Goal: Information Seeking & Learning: Learn about a topic

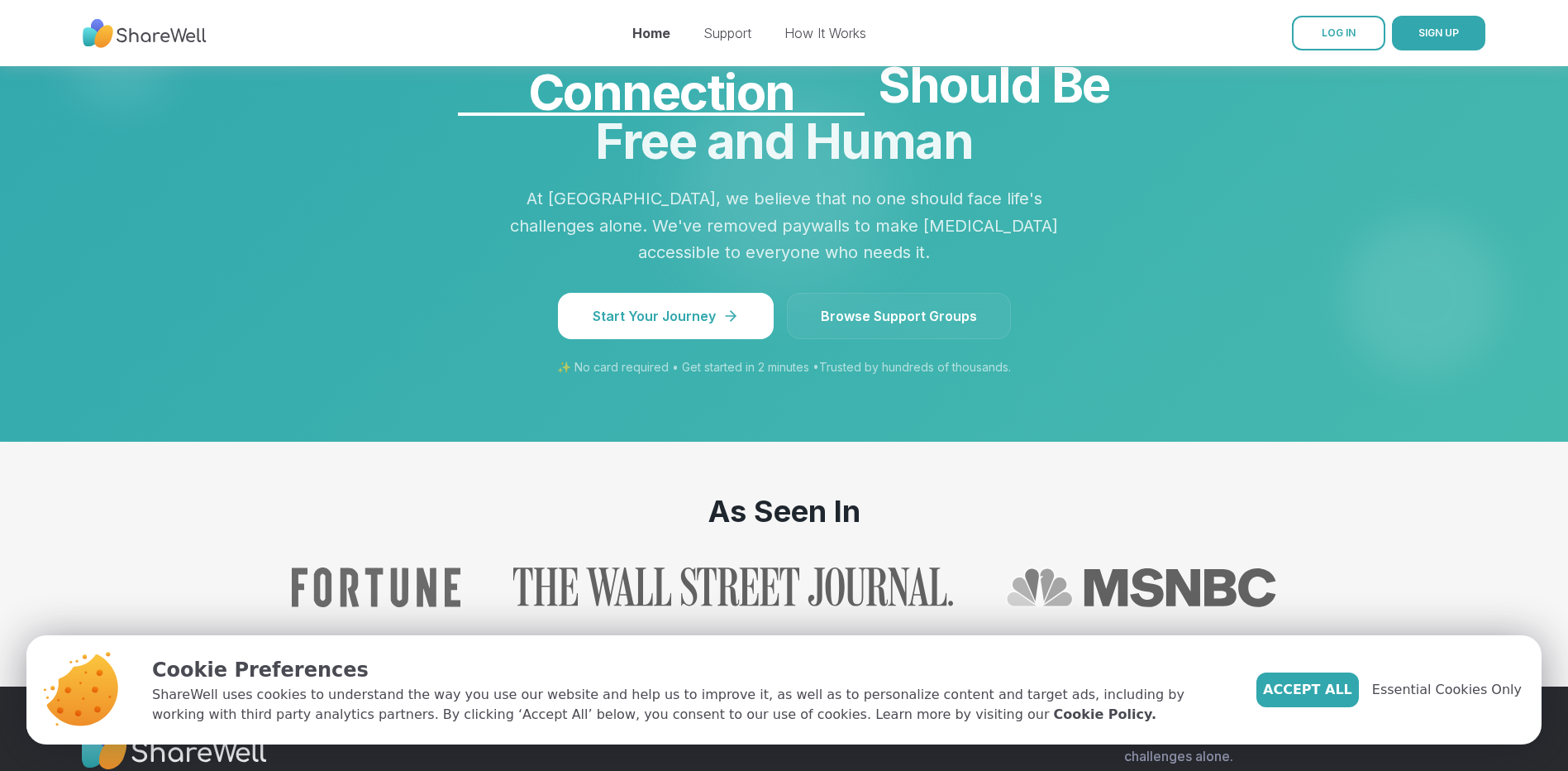
scroll to position [1489, 0]
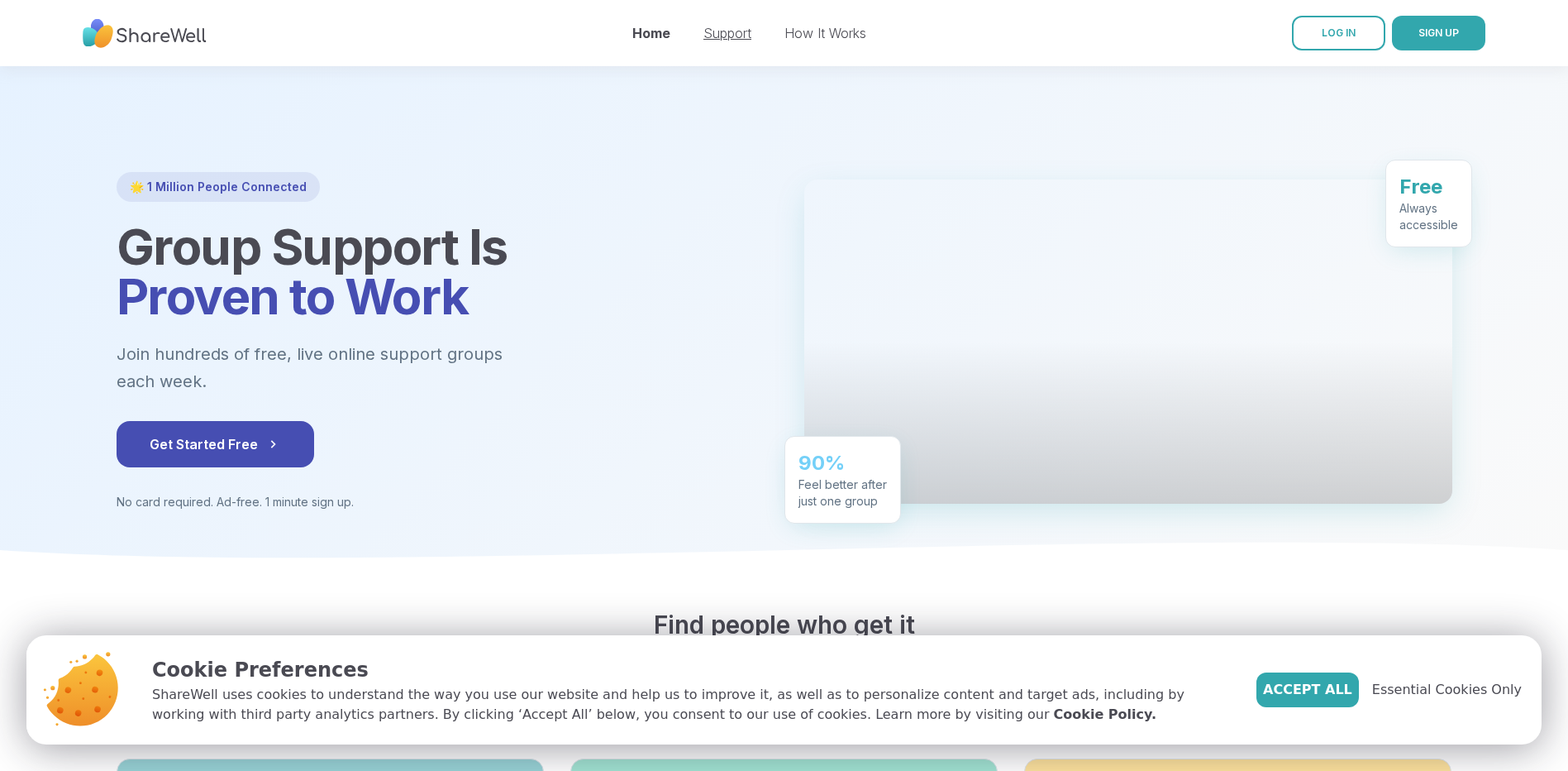
click at [738, 34] on link "Support" at bounding box center [727, 33] width 48 height 16
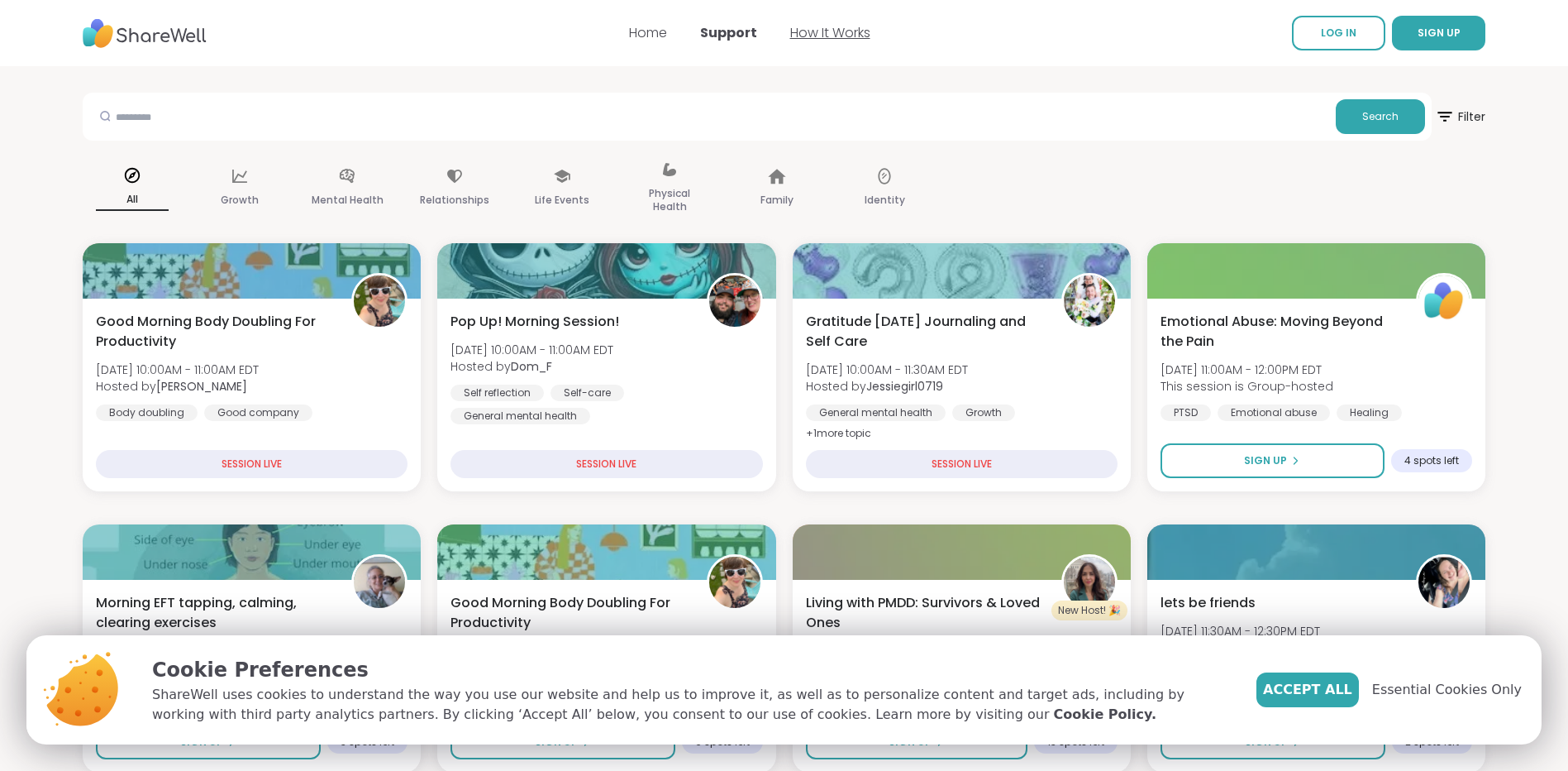
click at [831, 38] on link "How It Works" at bounding box center [830, 33] width 80 height 19
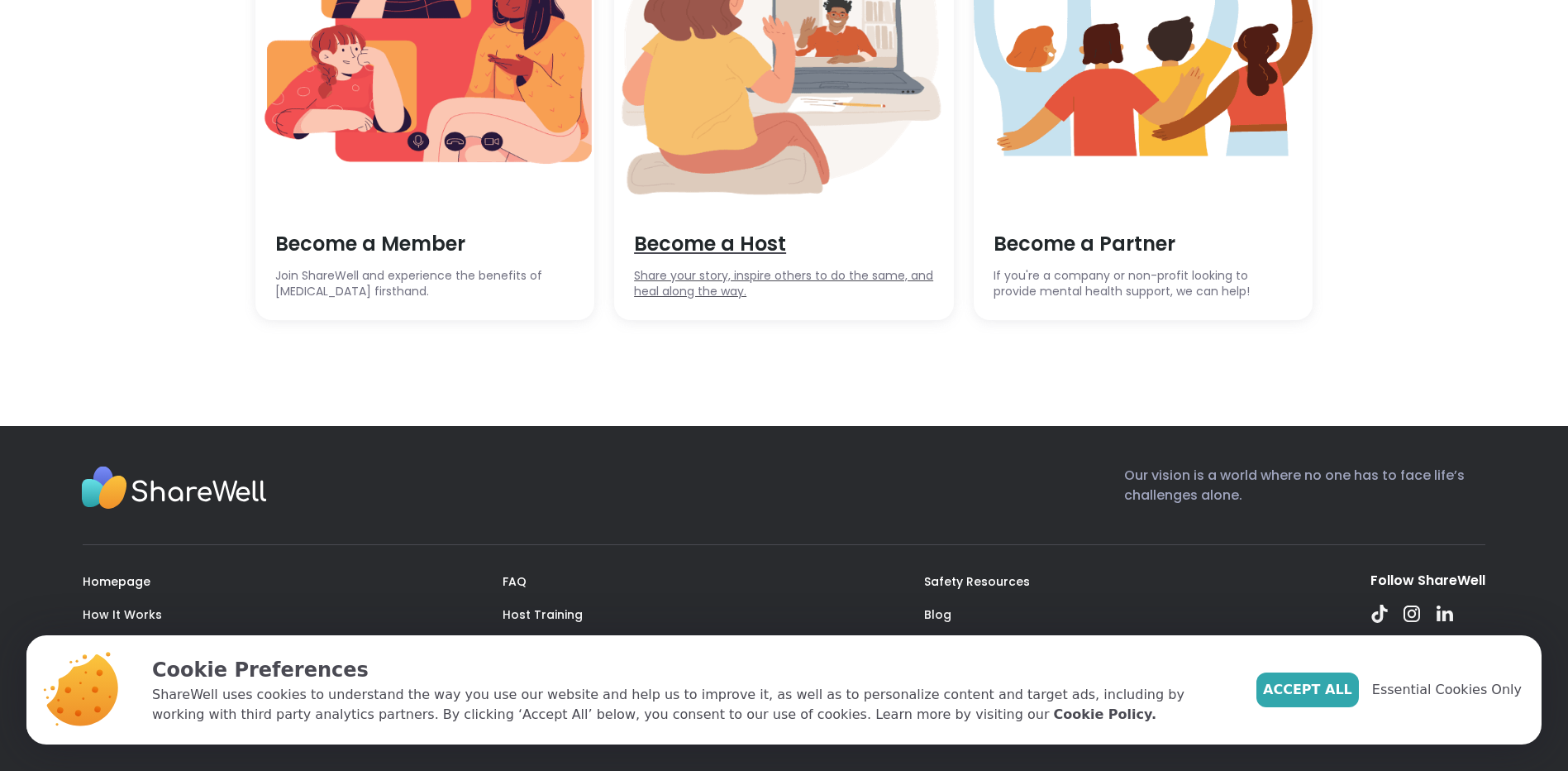
scroll to position [4771, 0]
click at [129, 608] on link "How It Works" at bounding box center [122, 614] width 80 height 16
click at [521, 578] on link "FAQ" at bounding box center [514, 581] width 24 height 16
